Goal: Task Accomplishment & Management: Use online tool/utility

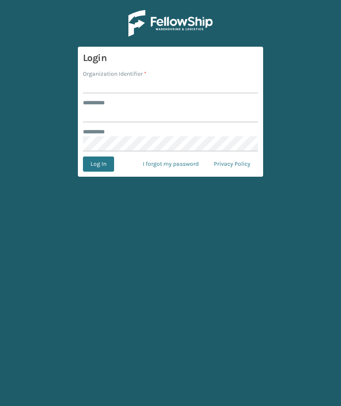
click at [227, 85] on input "Organization Identifier *" at bounding box center [170, 85] width 175 height 15
type input "Foamtex"
click at [205, 116] on input "******** *" at bounding box center [170, 114] width 175 height 15
type input "******"
click at [98, 164] on button "Log In" at bounding box center [98, 164] width 31 height 15
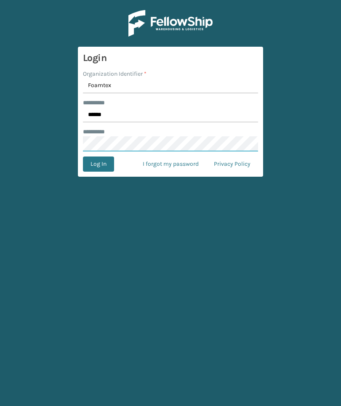
click at [98, 164] on button "Log In" at bounding box center [98, 164] width 31 height 15
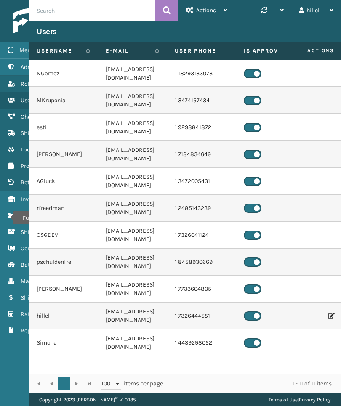
click at [8, 218] on icon "Fulfillment Orders" at bounding box center [11, 216] width 7 height 6
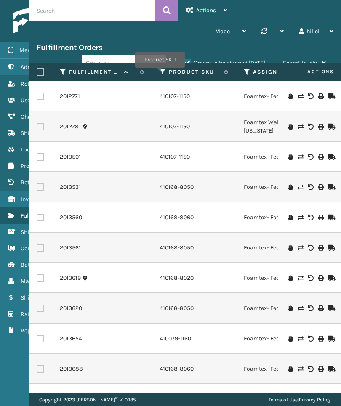
click at [160, 74] on icon at bounding box center [163, 72] width 7 height 8
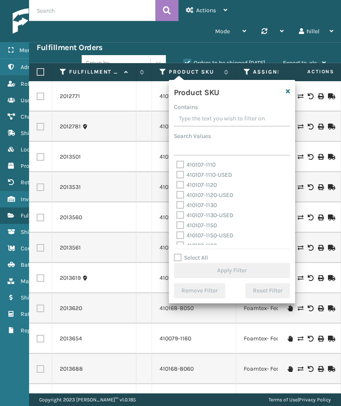
click at [209, 224] on label "410107-1150" at bounding box center [196, 225] width 40 height 7
click at [177, 224] on input "410107-1150" at bounding box center [176, 223] width 0 height 5
checkbox input "true"
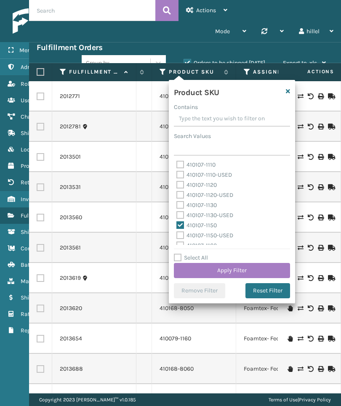
click at [261, 264] on button "Apply Filter" at bounding box center [232, 270] width 116 height 15
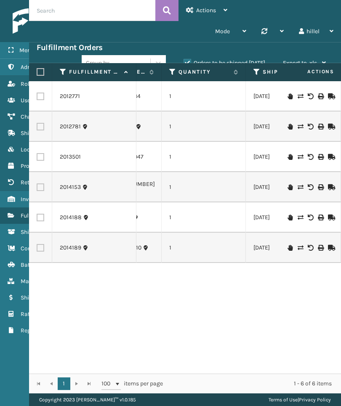
click at [258, 72] on icon at bounding box center [256, 72] width 7 height 8
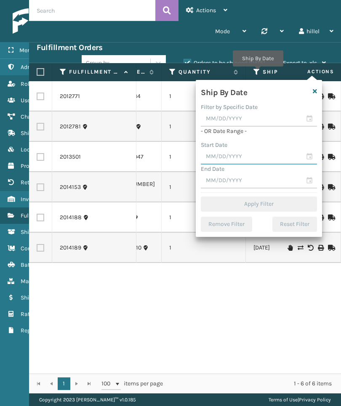
click at [287, 154] on input "text" at bounding box center [259, 156] width 116 height 15
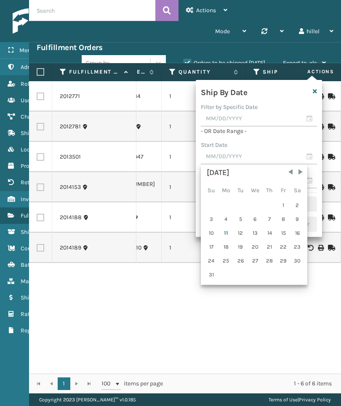
click at [273, 218] on div "7" at bounding box center [269, 219] width 13 height 13
type input "[DATE]"
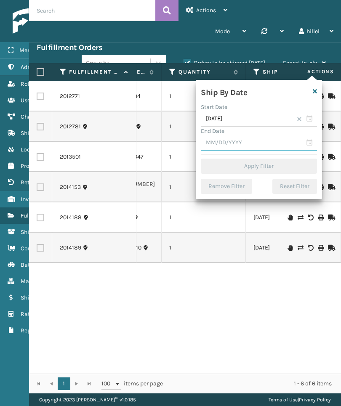
click at [286, 139] on input "text" at bounding box center [259, 143] width 116 height 15
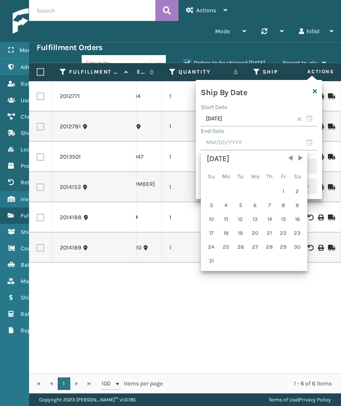
click at [226, 217] on div "11" at bounding box center [226, 219] width 14 height 13
type input "[DATE]"
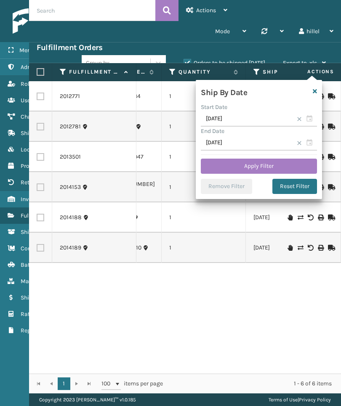
click at [292, 167] on button "Apply Filter" at bounding box center [259, 166] width 116 height 15
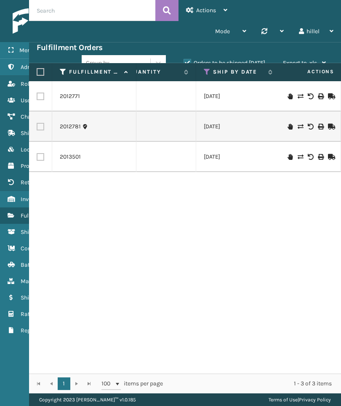
click at [205, 70] on icon at bounding box center [207, 72] width 7 height 8
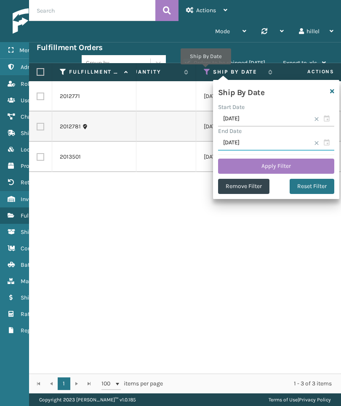
click at [275, 139] on input "[DATE]" at bounding box center [276, 143] width 116 height 15
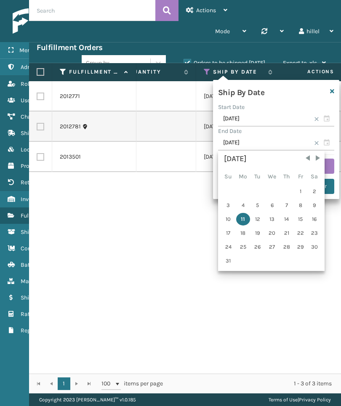
click at [261, 218] on div "12" at bounding box center [257, 219] width 13 height 13
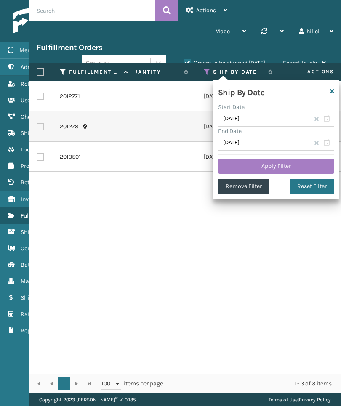
type input "[DATE]"
click at [305, 165] on button "Apply Filter" at bounding box center [276, 166] width 116 height 15
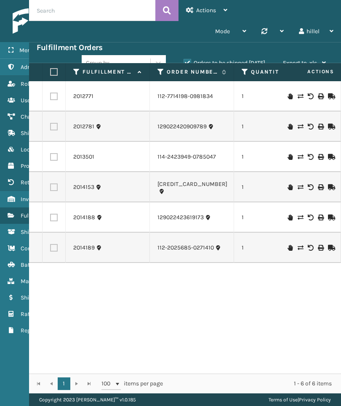
click at [257, 62] on label "Orders to be shipped [DATE]" at bounding box center [225, 62] width 82 height 7
click at [184, 62] on input "Orders to be shipped [DATE]" at bounding box center [184, 60] width 0 height 5
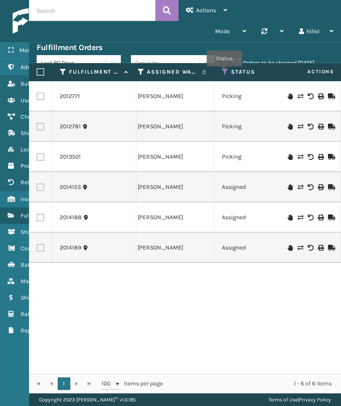
click at [224, 72] on icon at bounding box center [225, 72] width 7 height 8
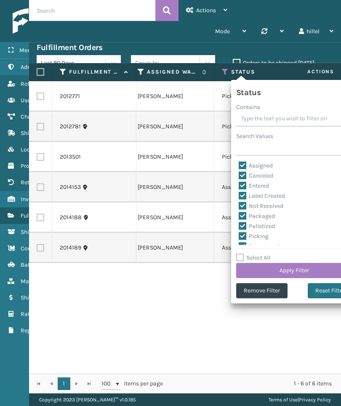
click at [190, 177] on td "[PERSON_NAME]" at bounding box center [172, 187] width 84 height 30
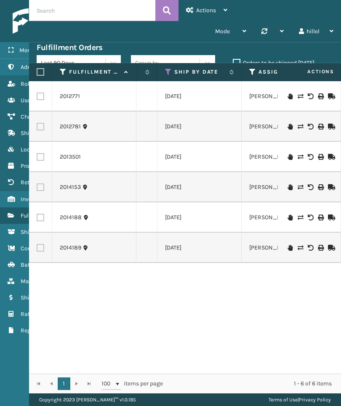
click at [168, 72] on icon at bounding box center [168, 72] width 7 height 8
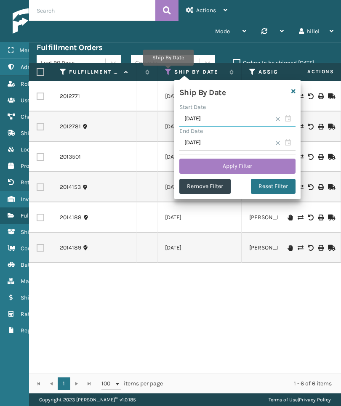
click at [256, 118] on input "[DATE]" at bounding box center [237, 119] width 116 height 15
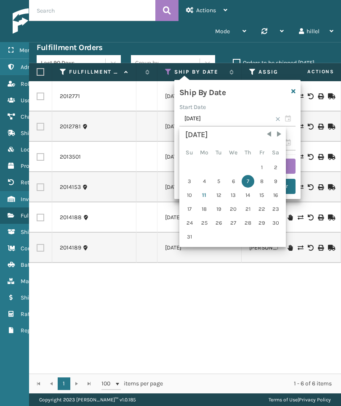
click at [236, 176] on div "6" at bounding box center [234, 181] width 14 height 13
type input "[DATE]"
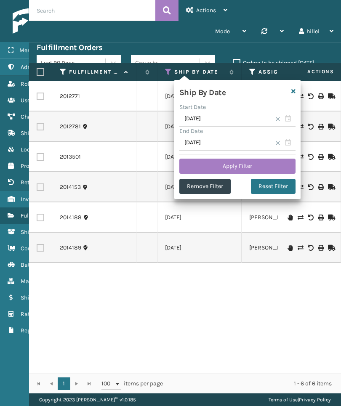
click at [274, 166] on button "Apply Filter" at bounding box center [237, 166] width 116 height 15
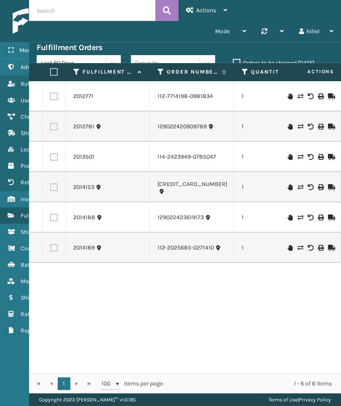
click at [190, 403] on div "Copyright 2023 [PERSON_NAME]™ v 1.0.185 Terms of Use | Privacy Policy" at bounding box center [185, 400] width 312 height 13
